Goal: Task Accomplishment & Management: Use online tool/utility

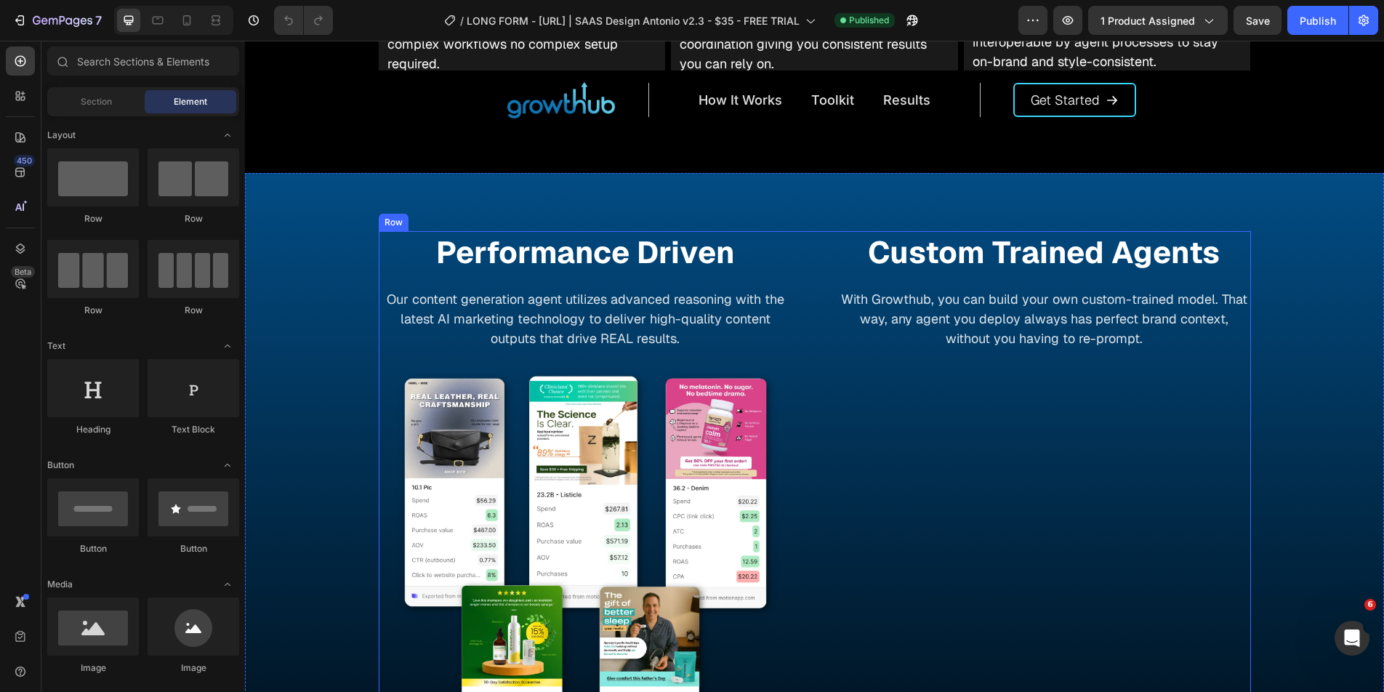
scroll to position [1284, 0]
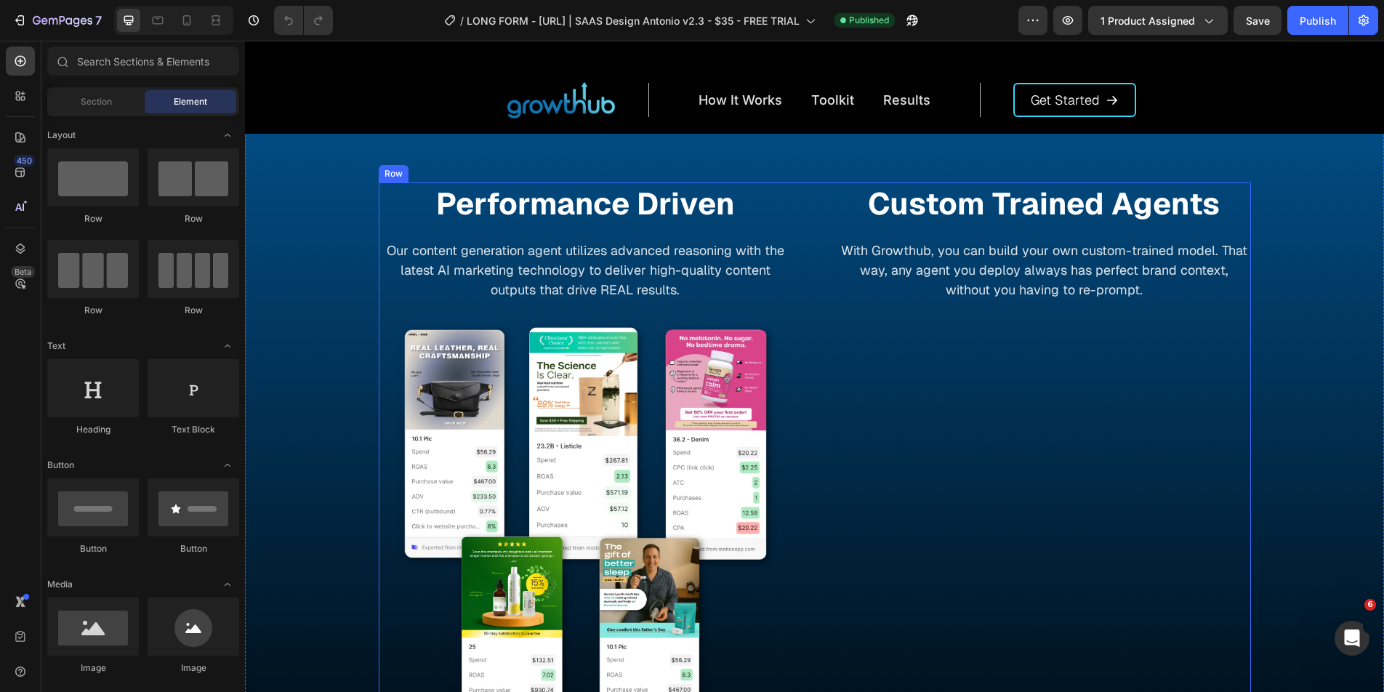
click at [983, 482] on img at bounding box center [1043, 536] width 413 height 413
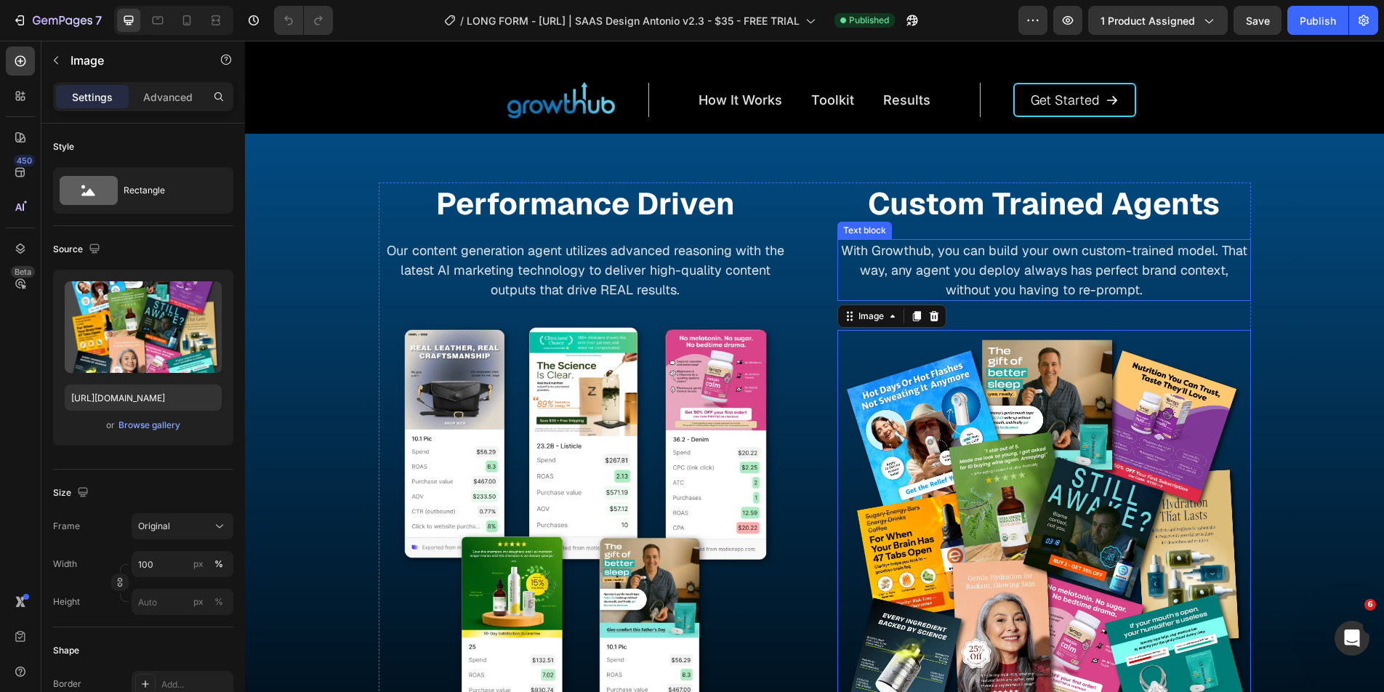
click at [974, 246] on p "With Growthub, you can build your own custom-trained model. That way, any agent…" at bounding box center [1044, 270] width 411 height 59
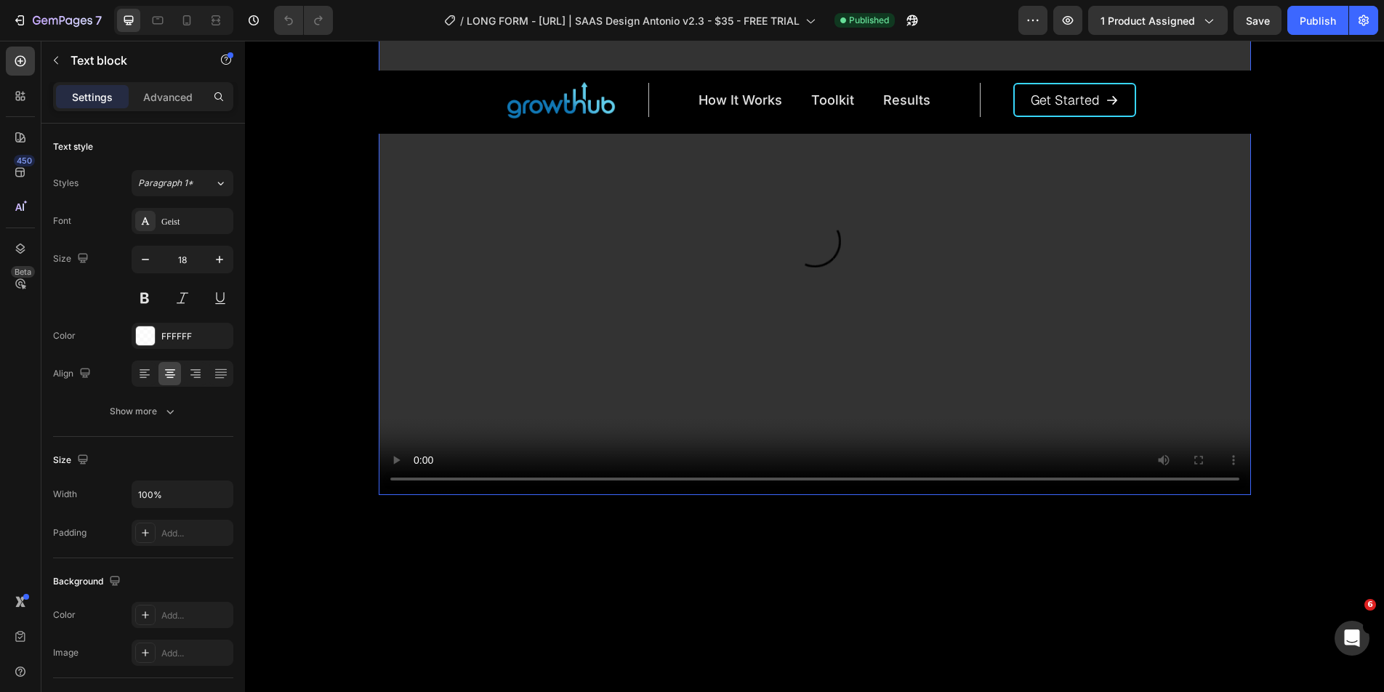
scroll to position [97, 0]
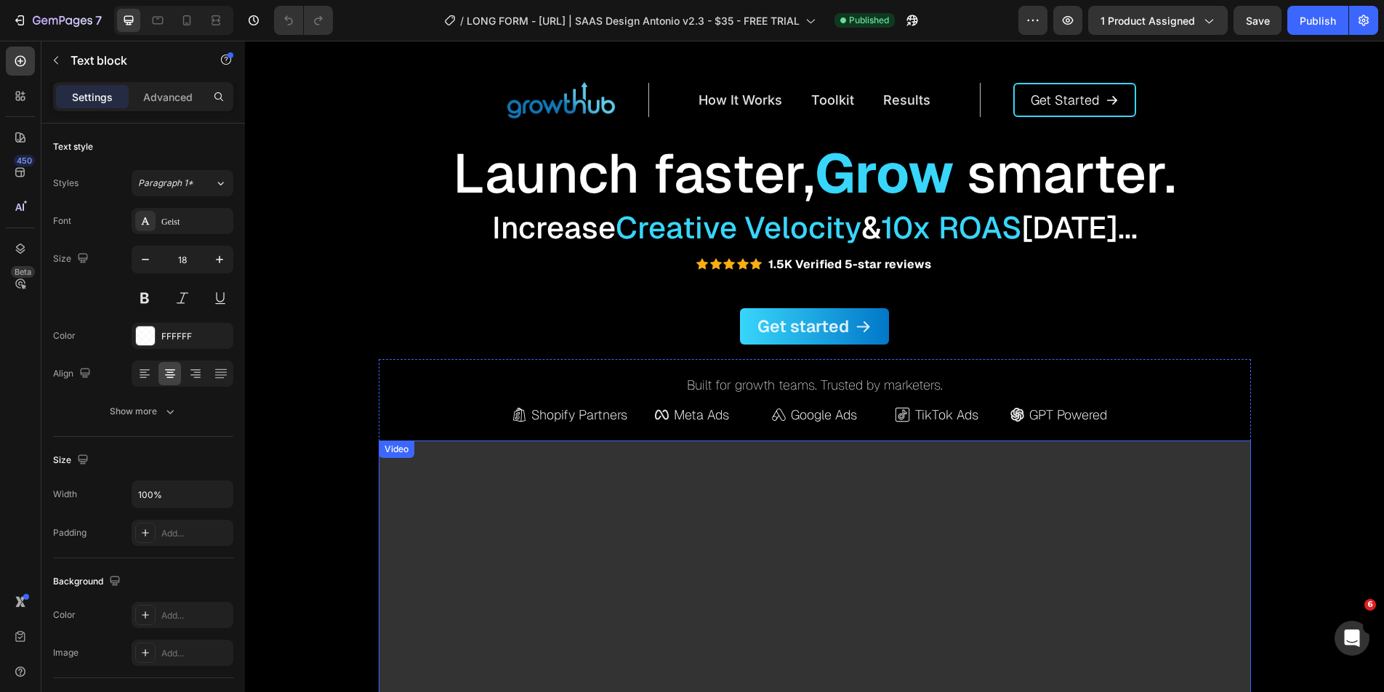
click at [729, 479] on video at bounding box center [815, 685] width 872 height 490
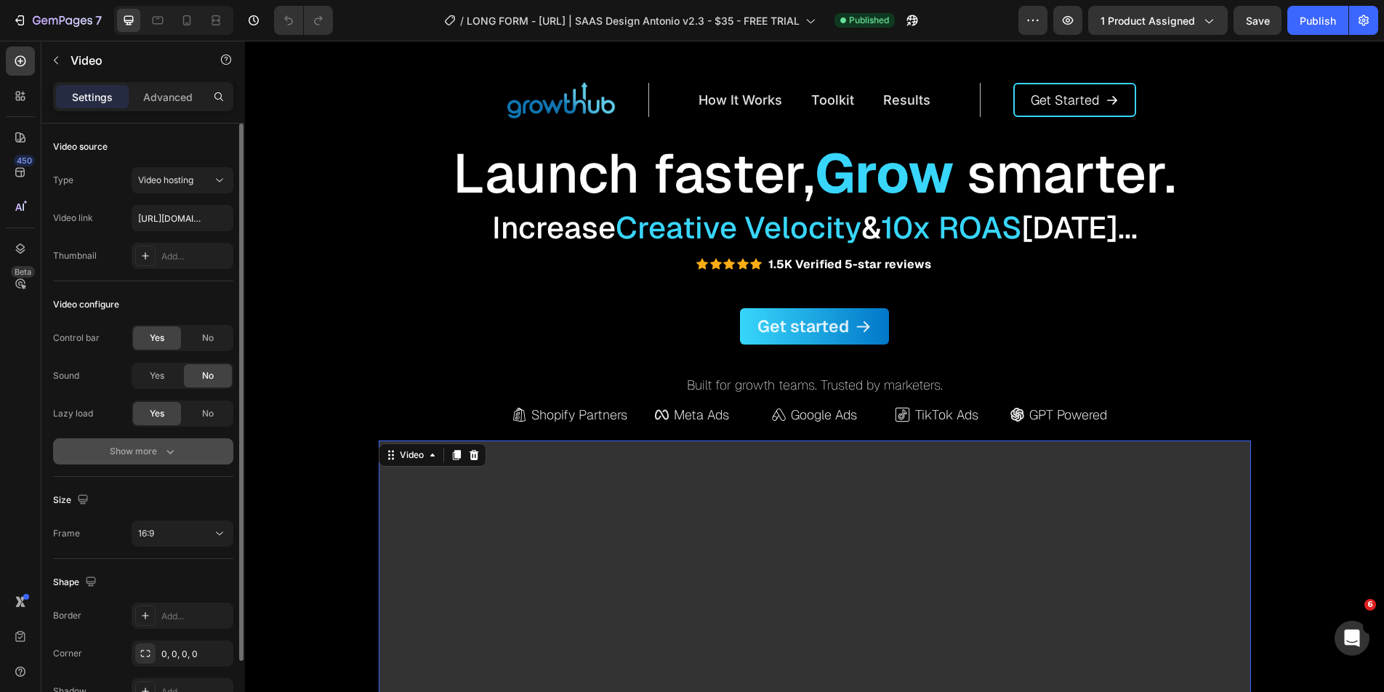
scroll to position [72, 0]
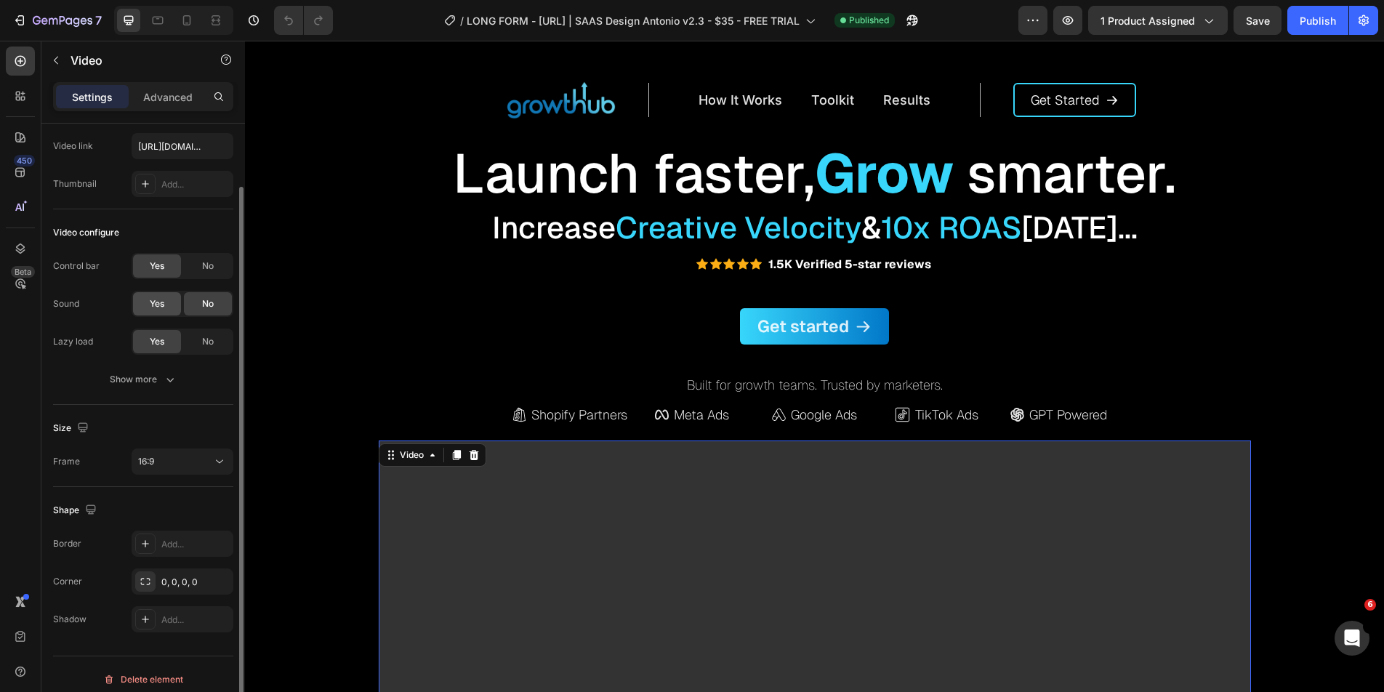
click at [165, 304] on div "Yes" at bounding box center [157, 303] width 48 height 23
click at [154, 377] on div "Show more" at bounding box center [144, 379] width 68 height 15
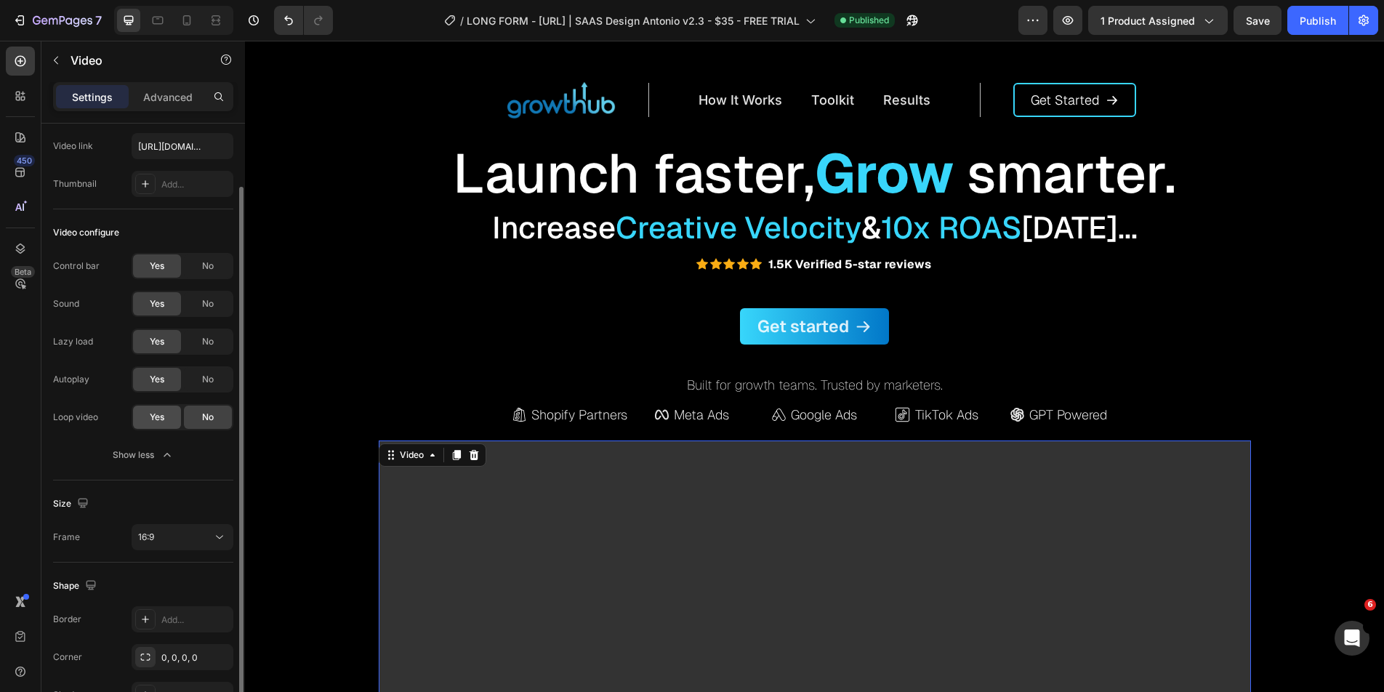
click at [156, 413] on span "Yes" at bounding box center [157, 417] width 15 height 13
click at [202, 304] on span "No" at bounding box center [208, 303] width 12 height 13
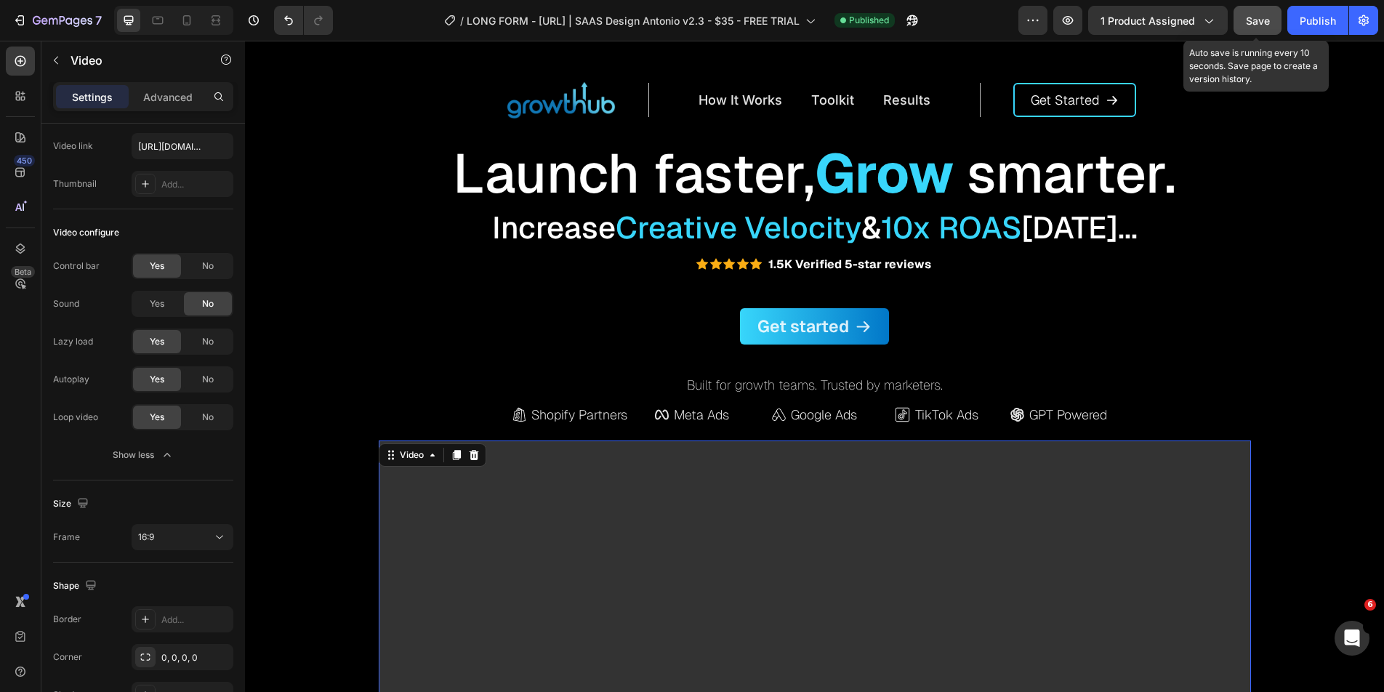
click at [1253, 31] on button "Save" at bounding box center [1257, 20] width 48 height 29
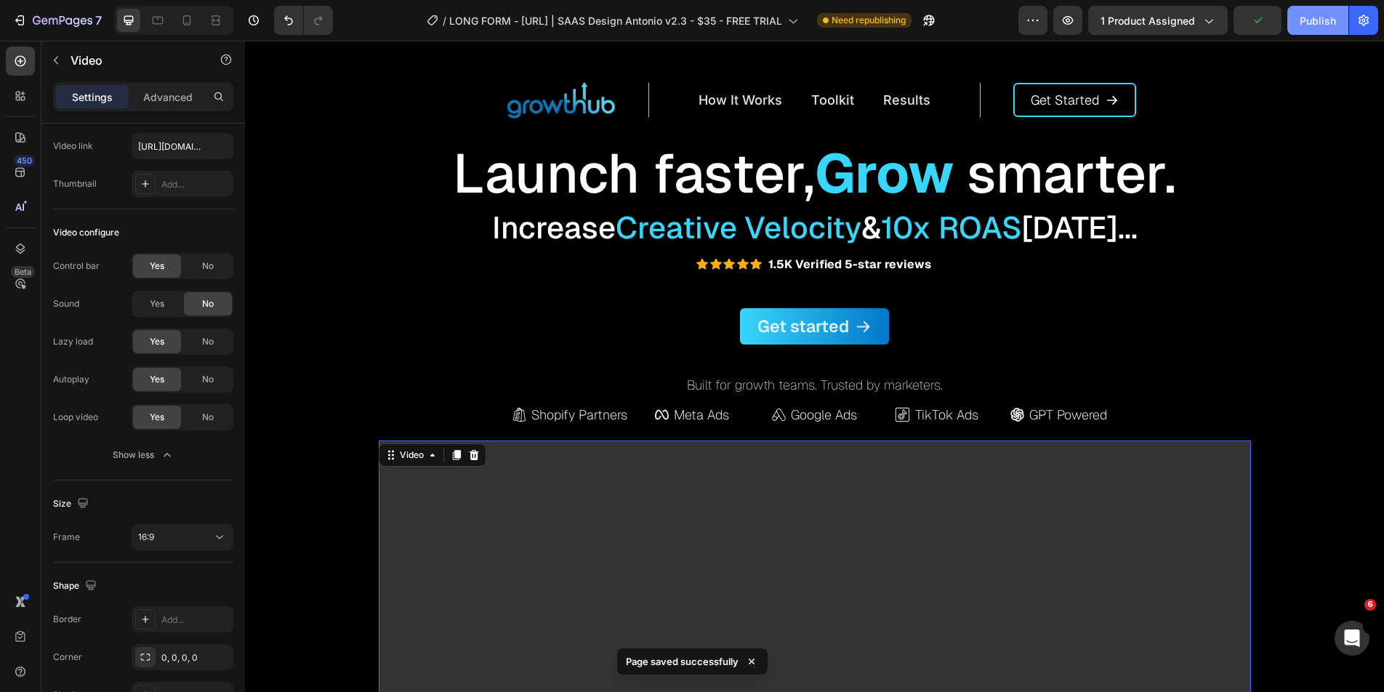
click at [1301, 21] on div "Publish" at bounding box center [1317, 20] width 36 height 15
click at [1297, 10] on button "Publish" at bounding box center [1317, 20] width 61 height 29
click at [919, 21] on icon "button" at bounding box center [912, 20] width 15 height 15
